Goal: Find specific page/section: Find specific page/section

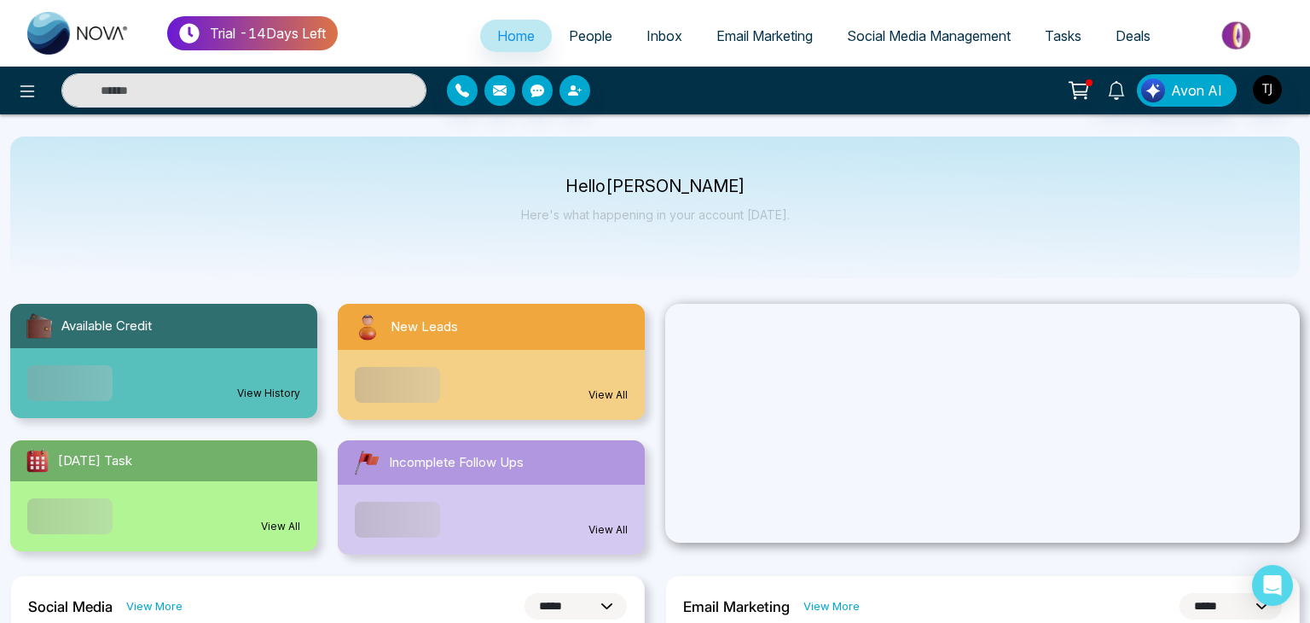
select select "*"
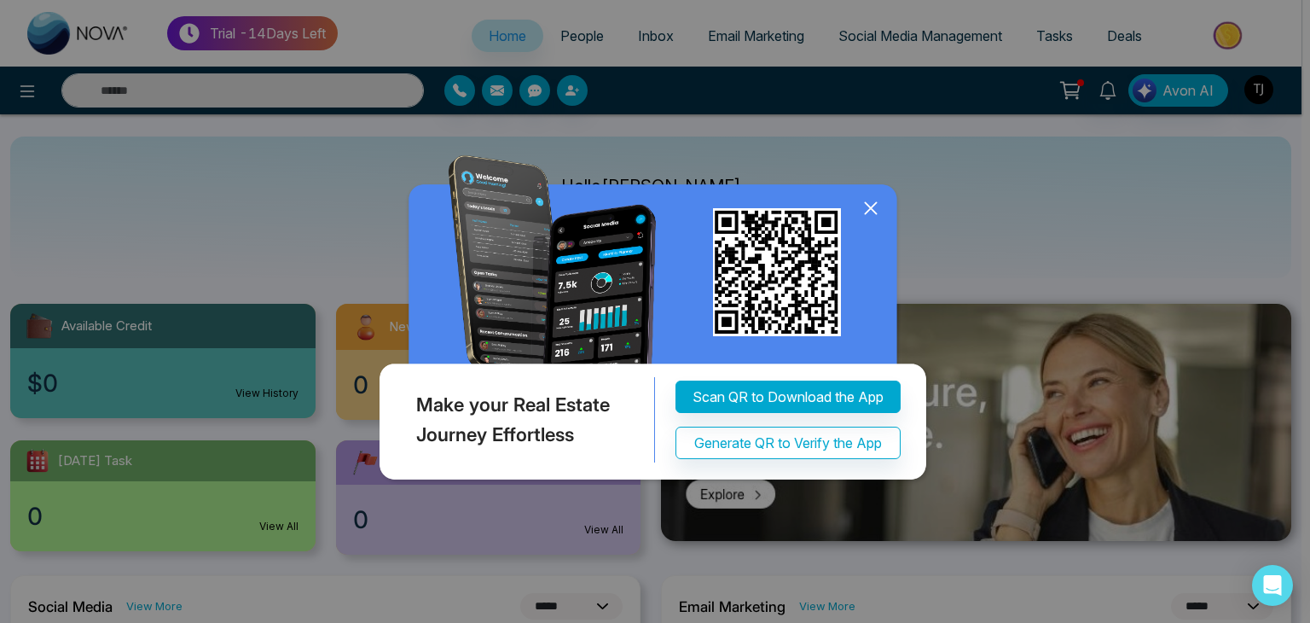
click at [872, 212] on icon at bounding box center [871, 208] width 26 height 26
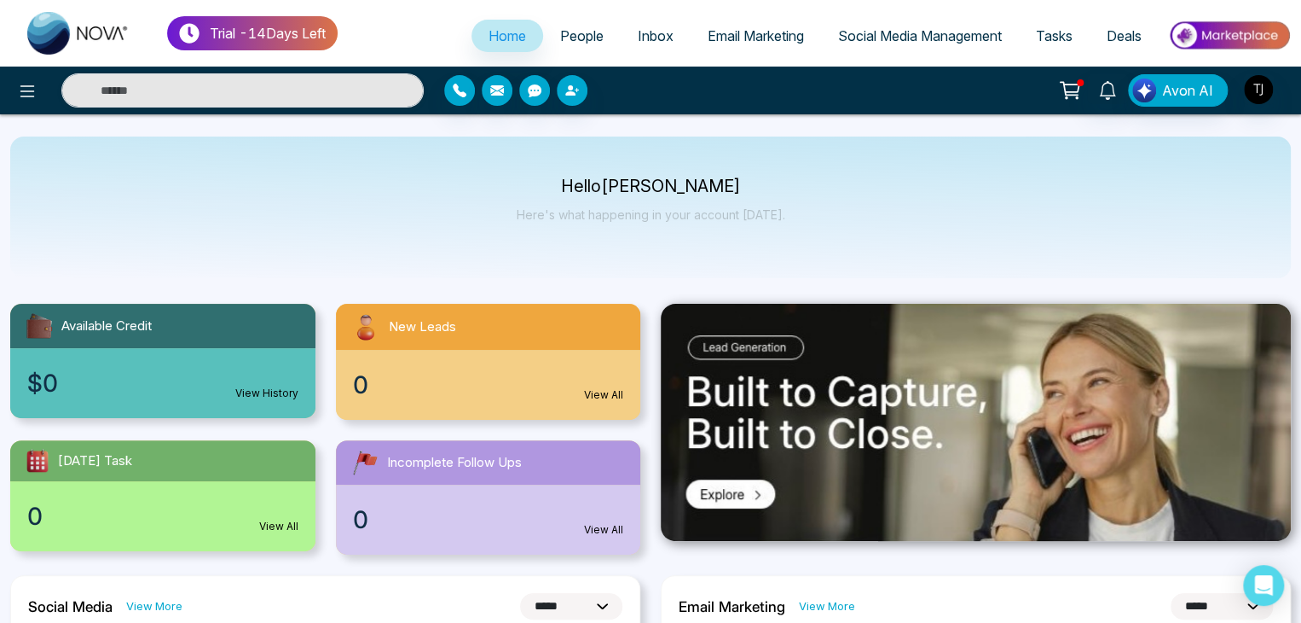
click at [998, 32] on span "Social Media Management" at bounding box center [920, 35] width 164 height 17
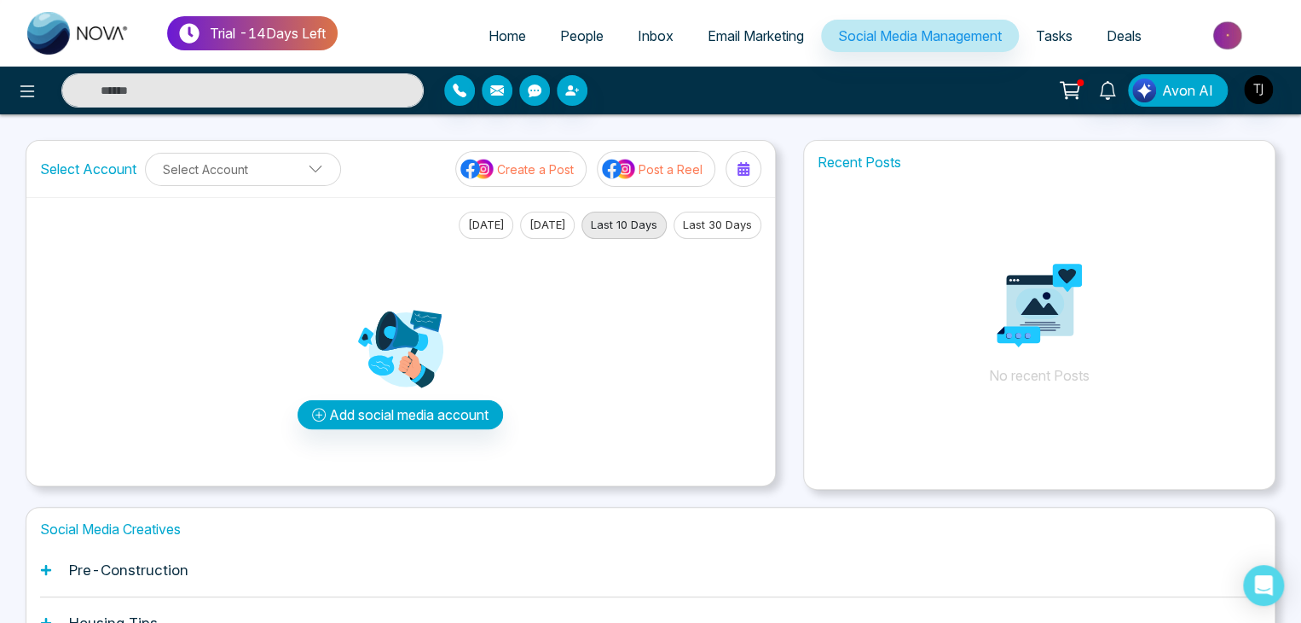
scroll to position [213, 0]
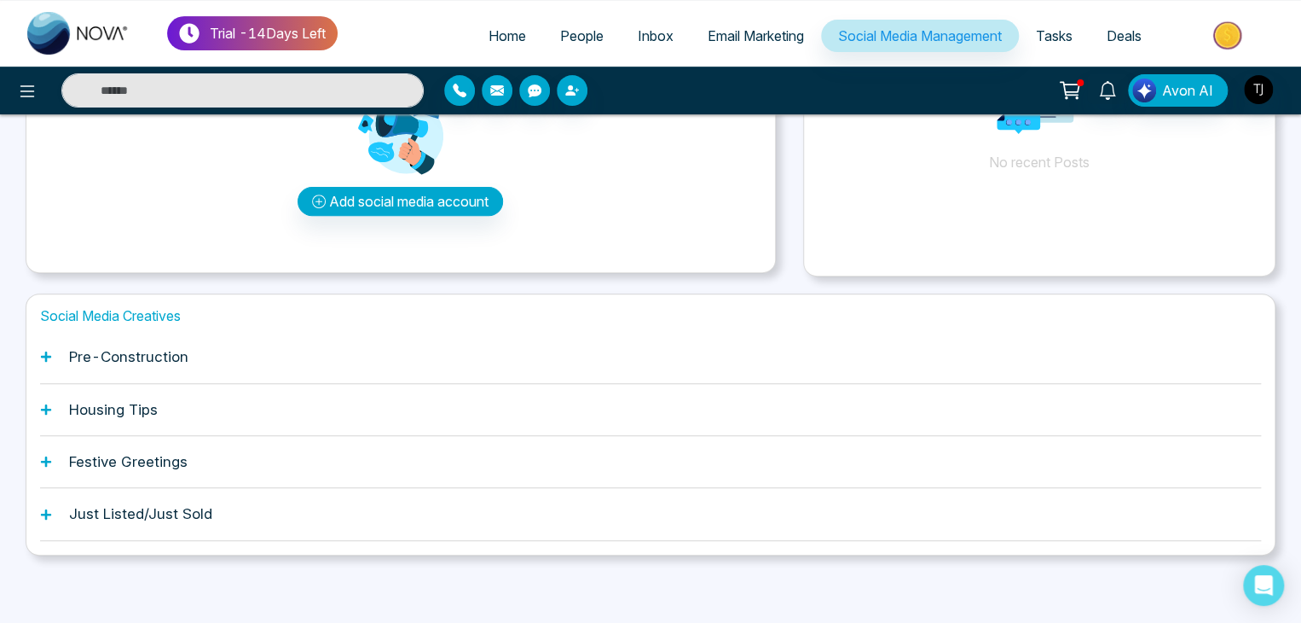
click at [141, 356] on h1 "Pre-Construction" at bounding box center [128, 356] width 119 height 17
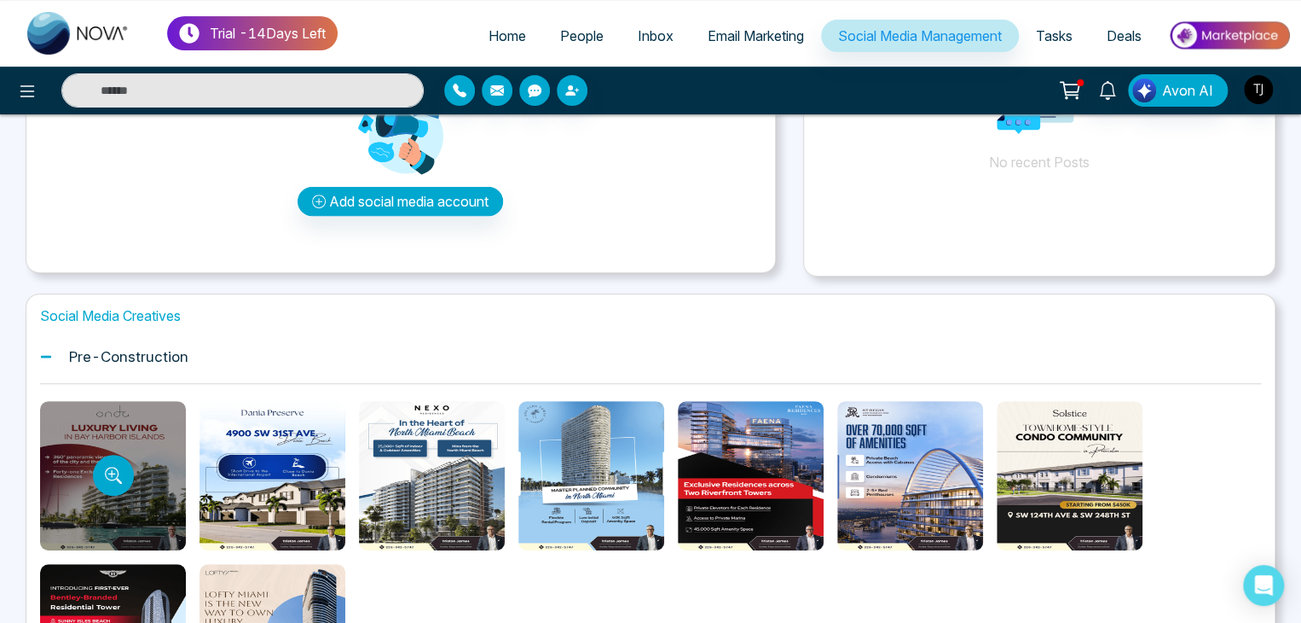
click at [102, 516] on div at bounding box center [113, 475] width 146 height 149
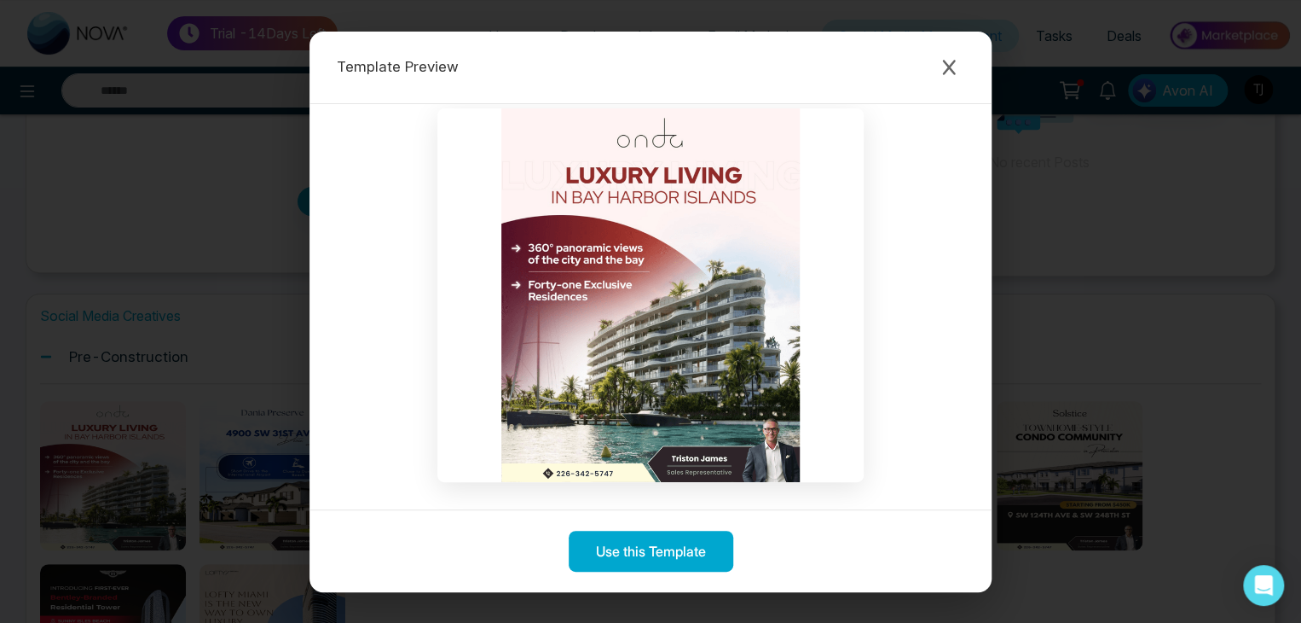
scroll to position [0, 0]
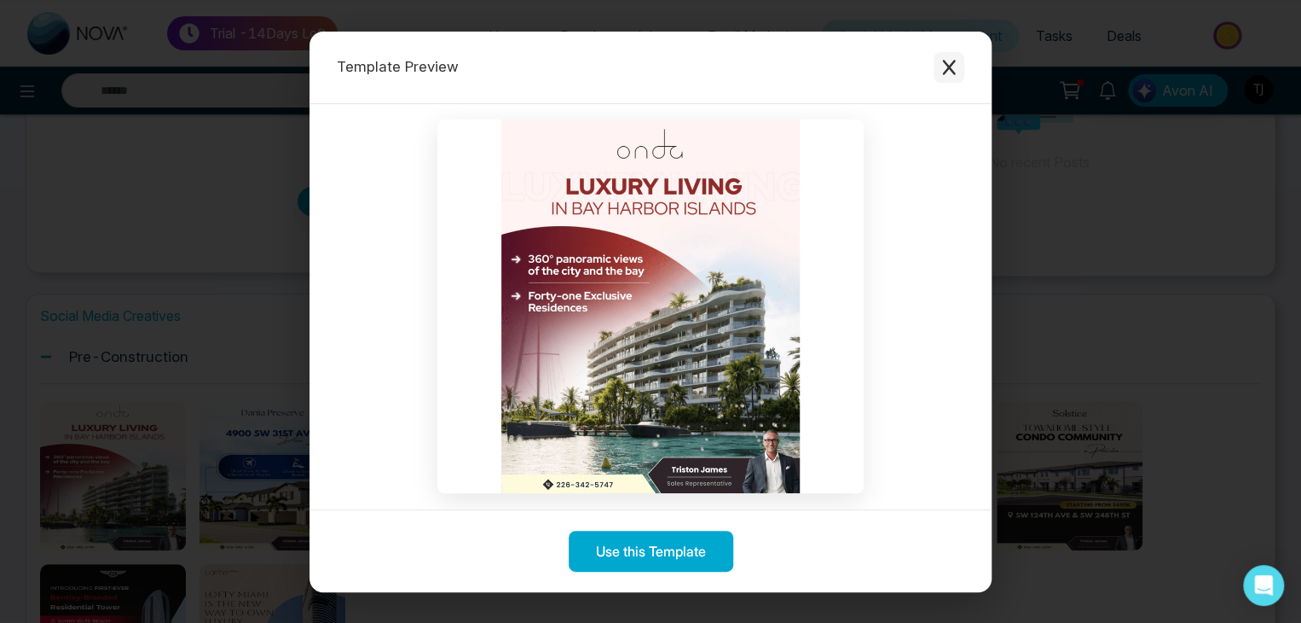
click at [948, 65] on icon "Close modal" at bounding box center [949, 67] width 17 height 17
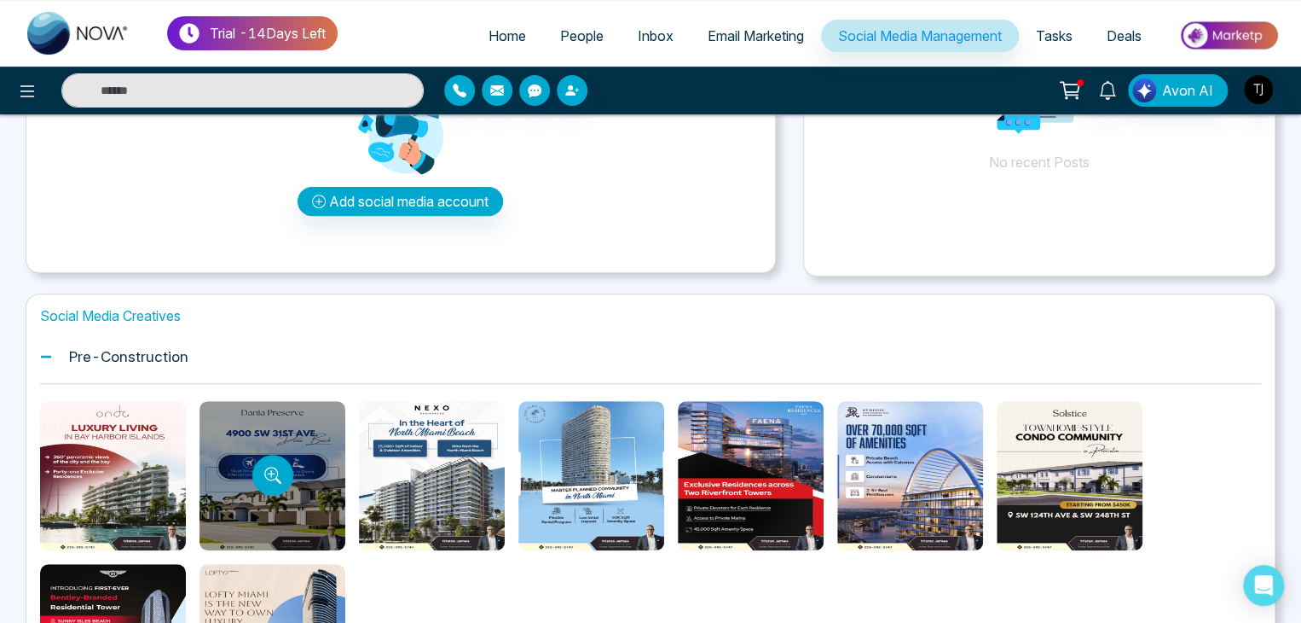
click at [295, 489] on div at bounding box center [273, 475] width 146 height 149
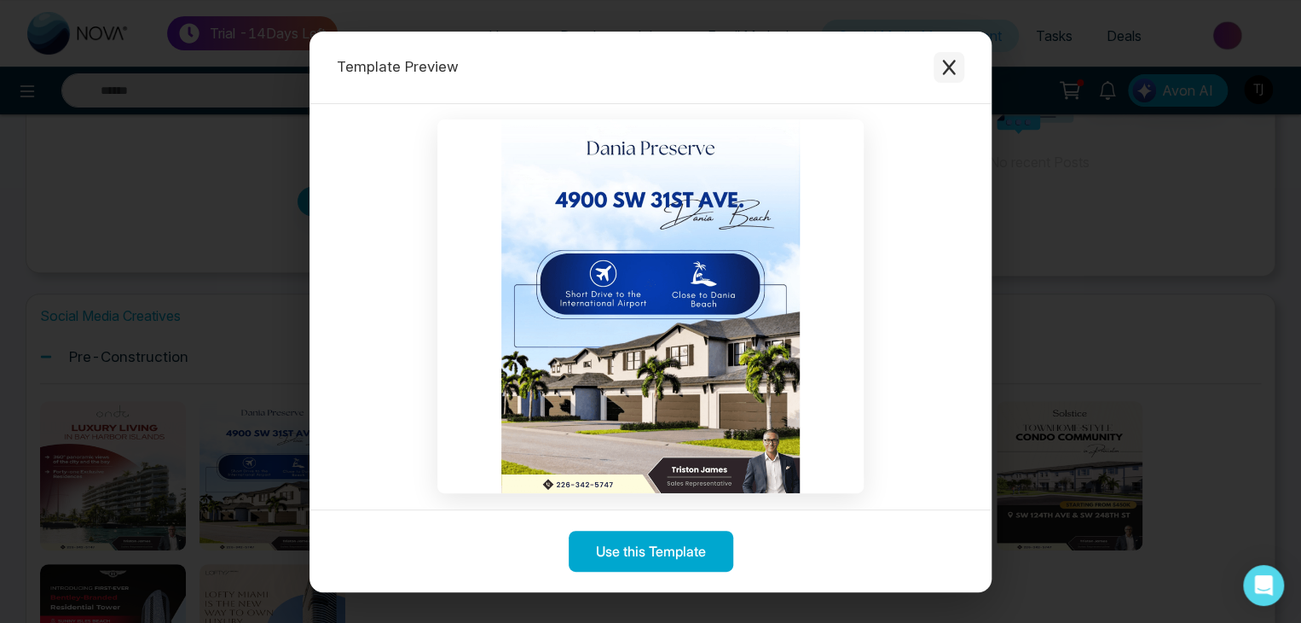
click at [956, 73] on icon "Close modal" at bounding box center [949, 67] width 17 height 17
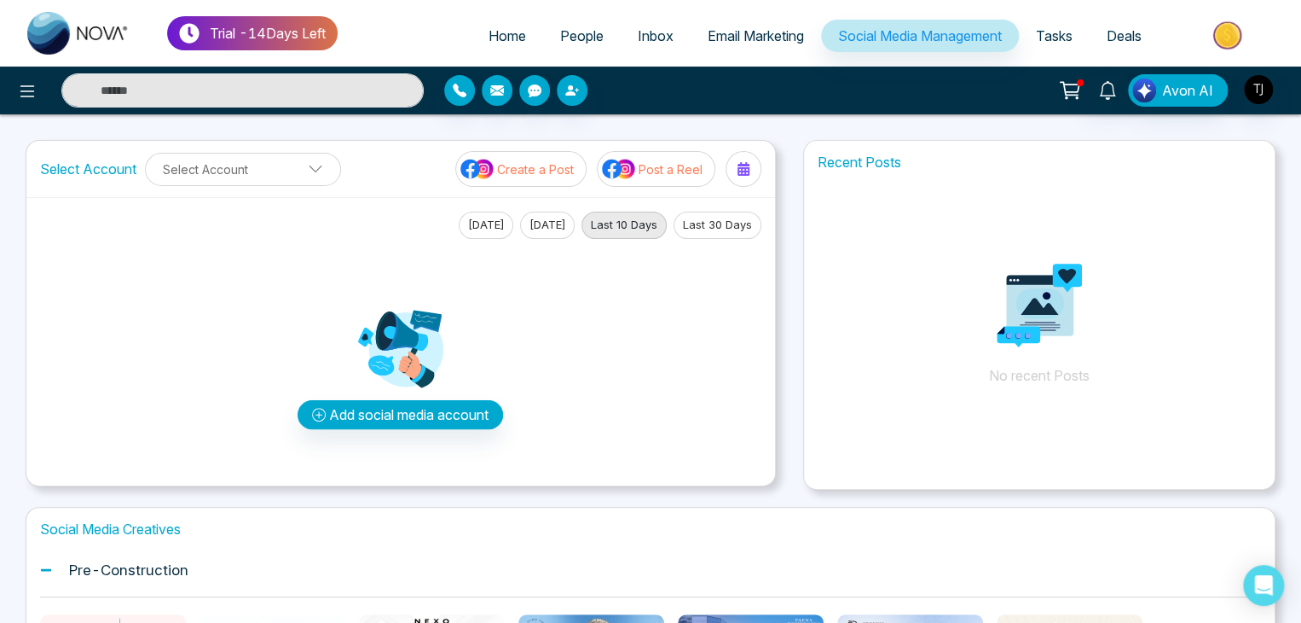
scroll to position [171, 0]
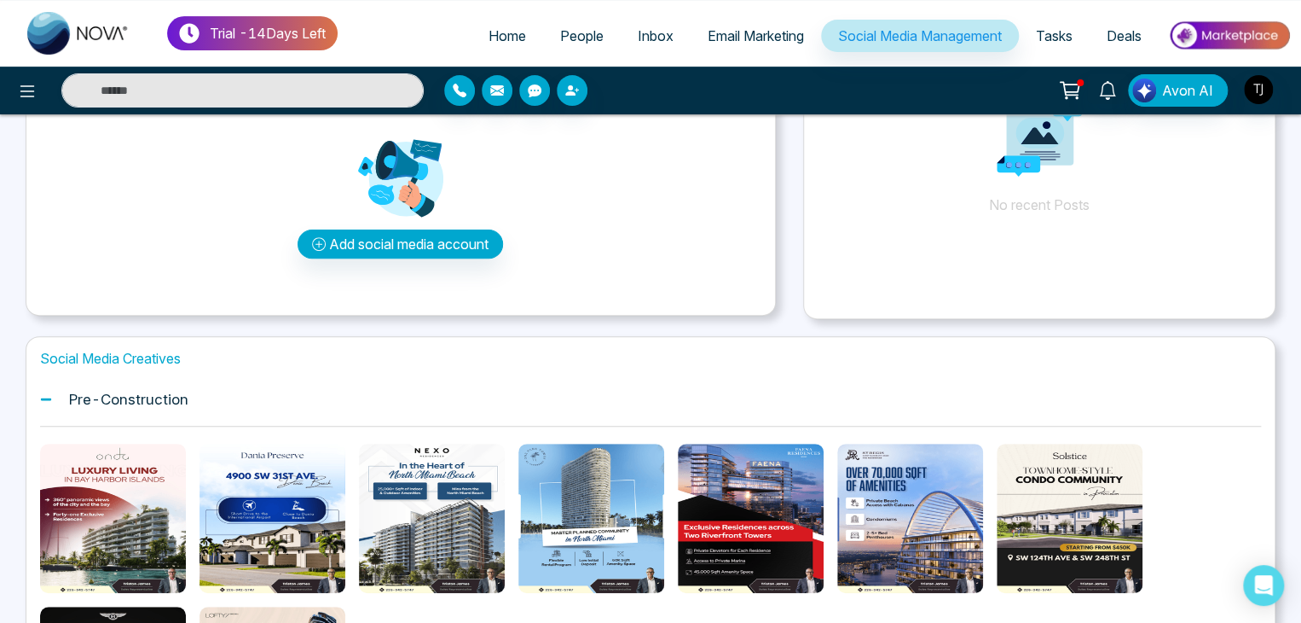
click at [44, 397] on icon at bounding box center [46, 399] width 12 height 12
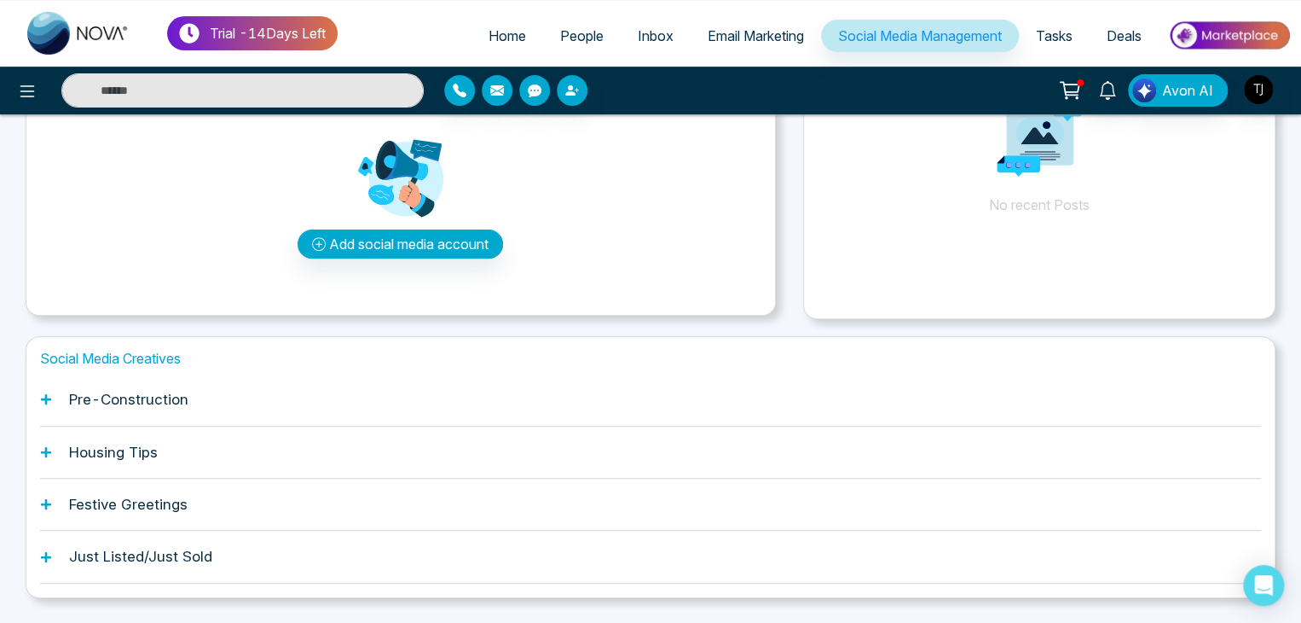
scroll to position [0, 0]
